Goal: Task Accomplishment & Management: Use online tool/utility

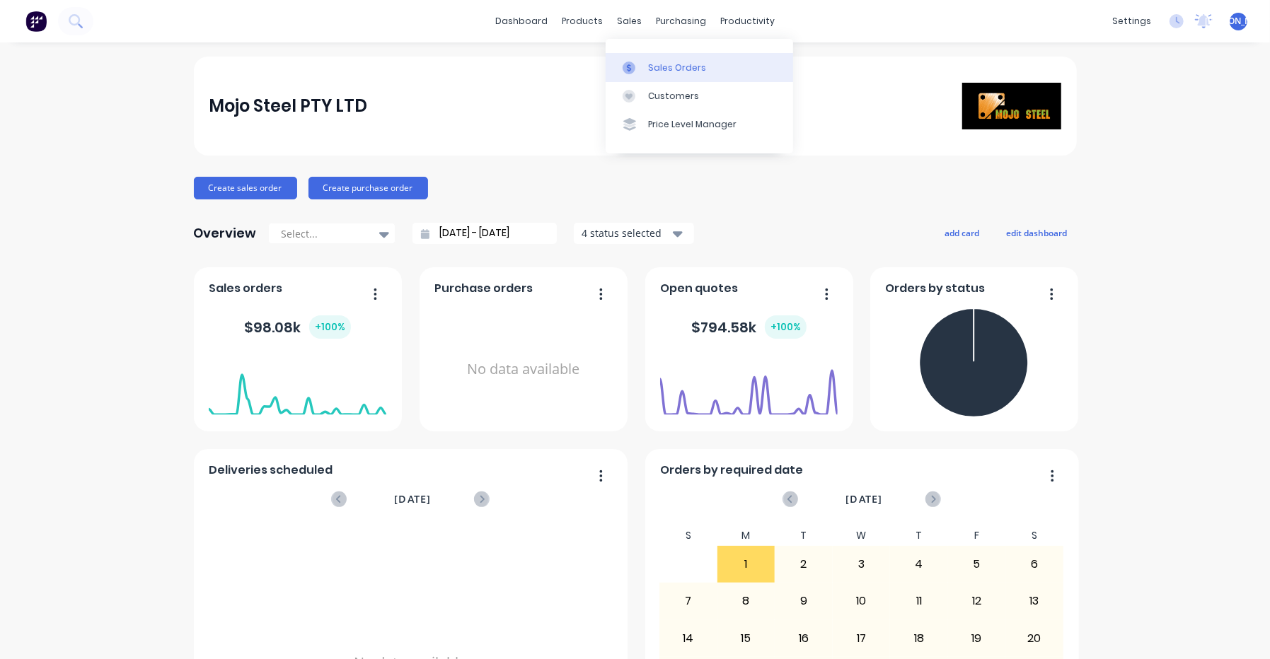
click at [647, 55] on link "Sales Orders" at bounding box center [699, 67] width 187 height 28
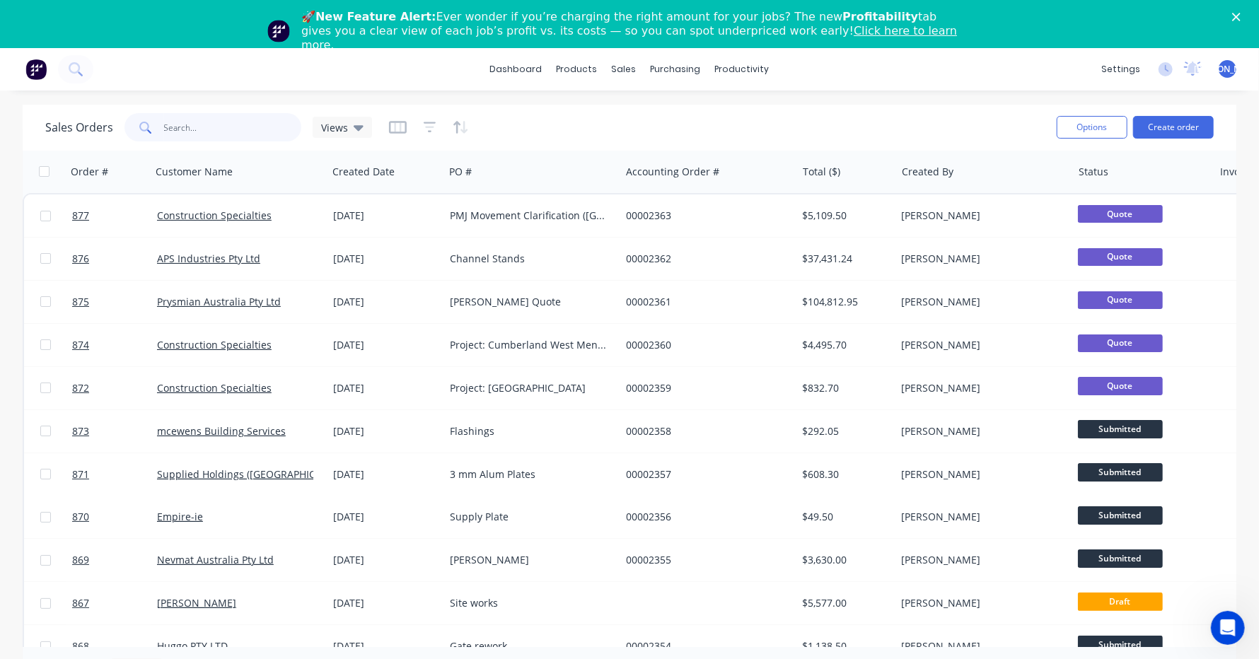
click at [228, 123] on input "text" at bounding box center [233, 127] width 138 height 28
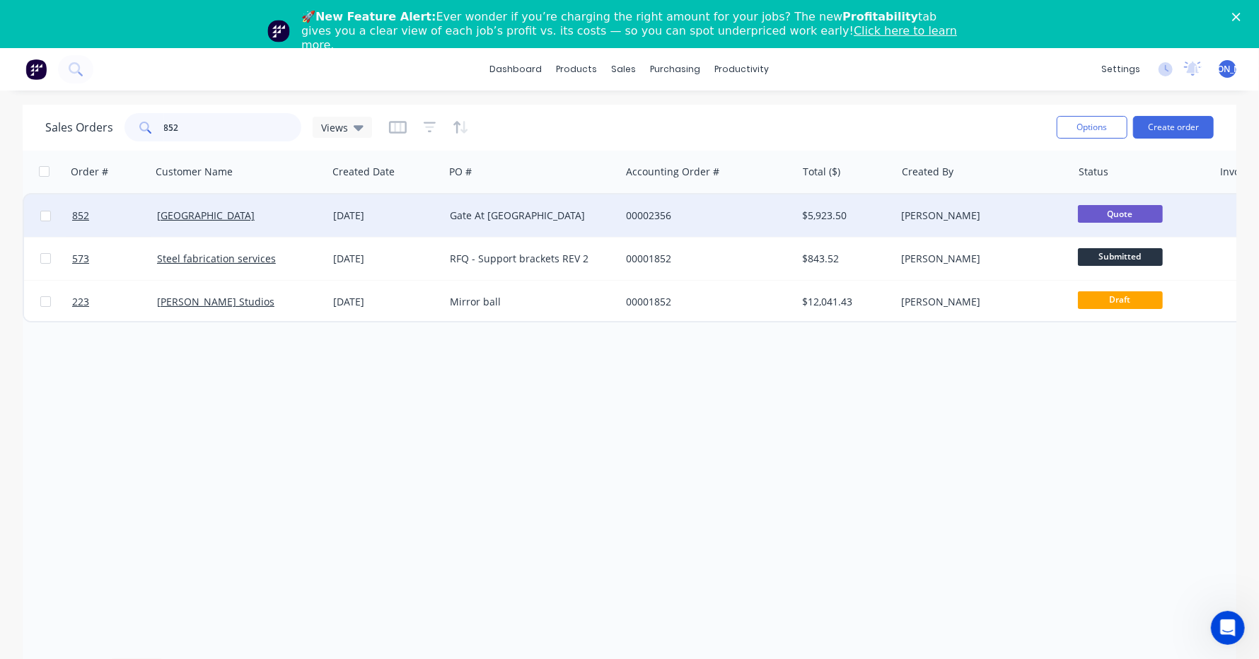
type input "852"
click at [274, 216] on div "[GEOGRAPHIC_DATA]" at bounding box center [235, 216] width 157 height 14
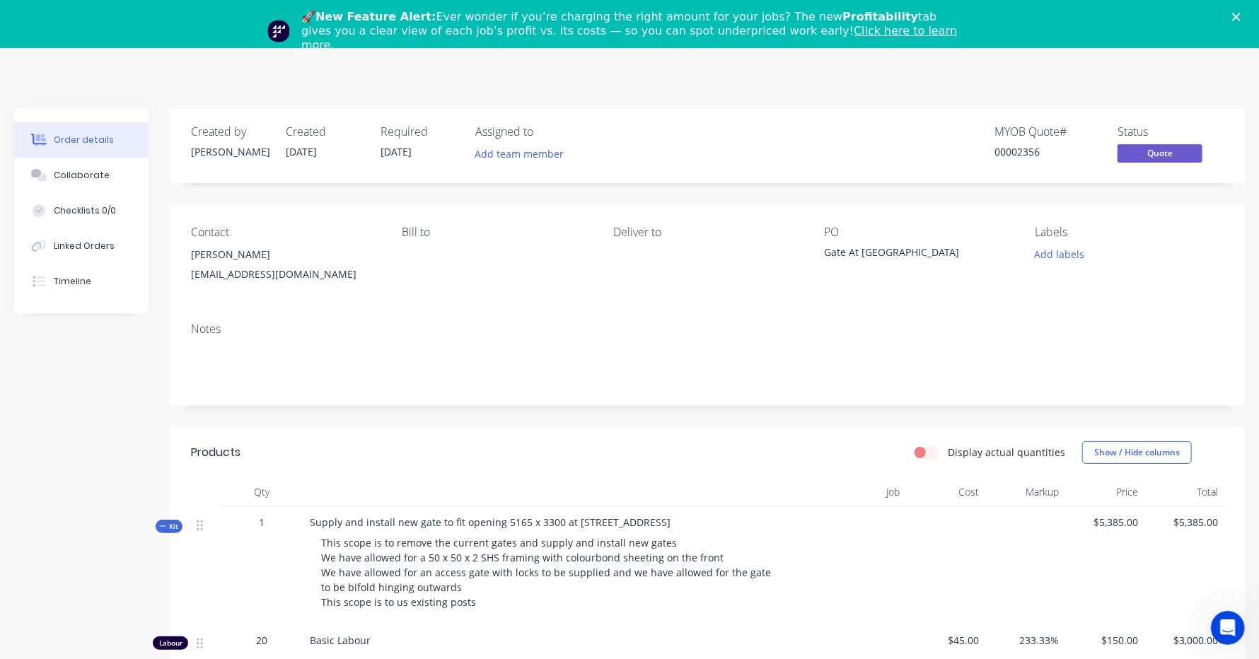
click at [1247, 16] on div "Close" at bounding box center [1239, 17] width 14 height 8
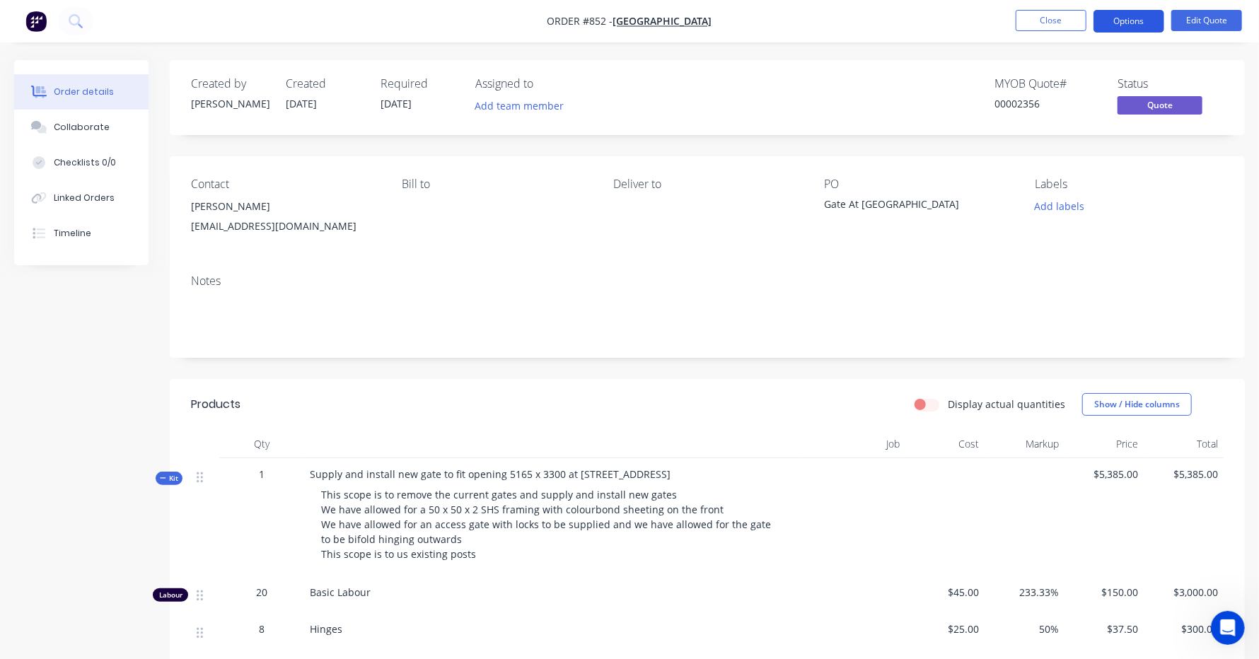
click at [1151, 24] on button "Options" at bounding box center [1129, 21] width 71 height 23
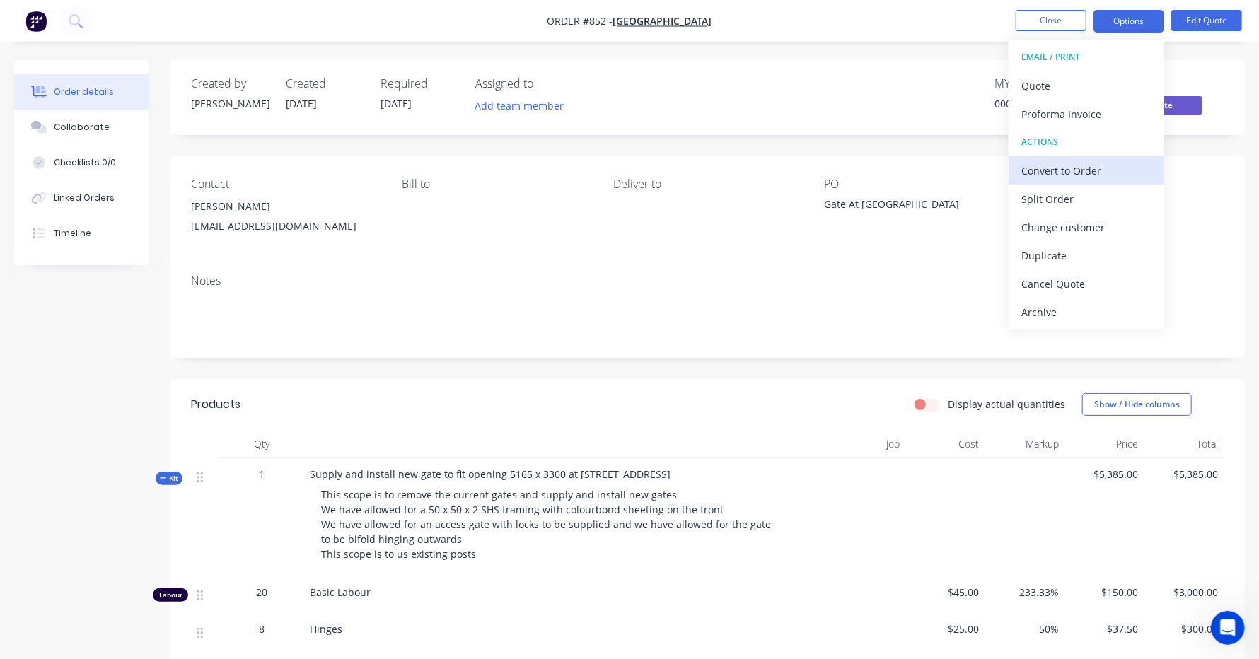
click at [1099, 163] on div "Convert to Order" at bounding box center [1087, 171] width 130 height 21
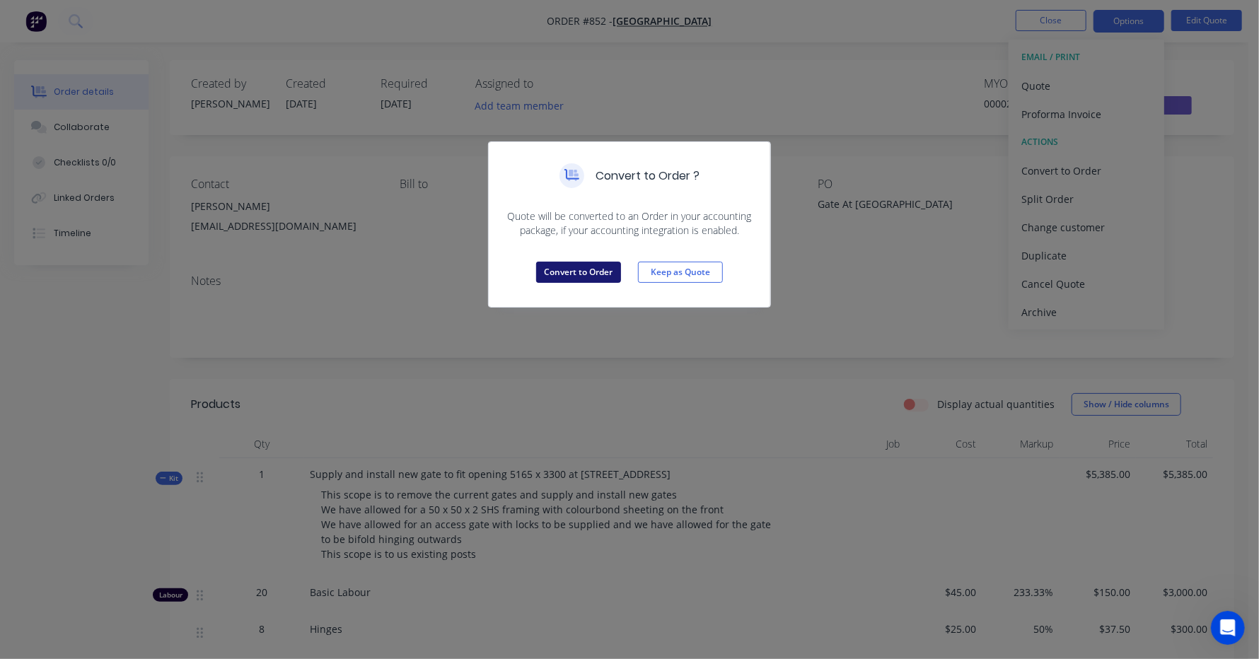
click at [596, 278] on button "Convert to Order" at bounding box center [578, 272] width 85 height 21
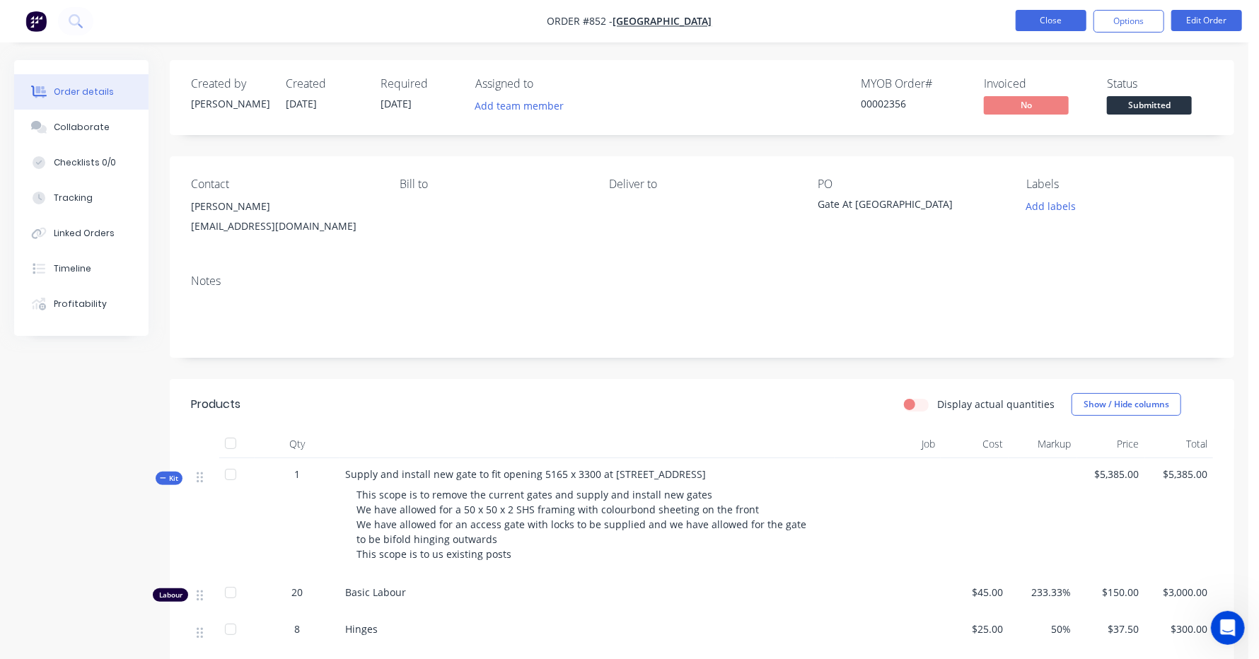
click at [1059, 16] on button "Close" at bounding box center [1051, 20] width 71 height 21
